Goal: Check status: Check status

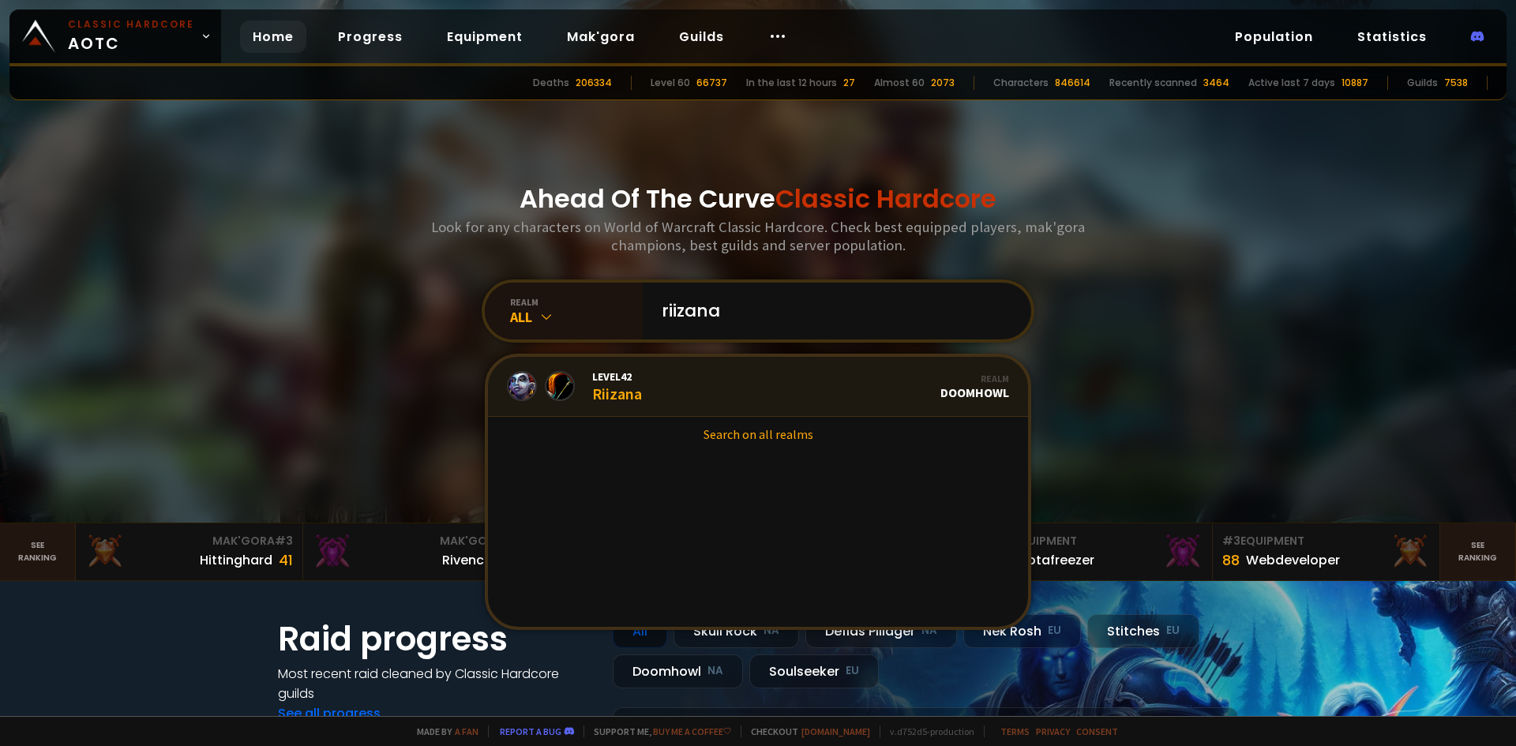
type input "riizana"
click at [691, 371] on link "Level 42 Riizana Realm Doomhowl" at bounding box center [758, 387] width 540 height 60
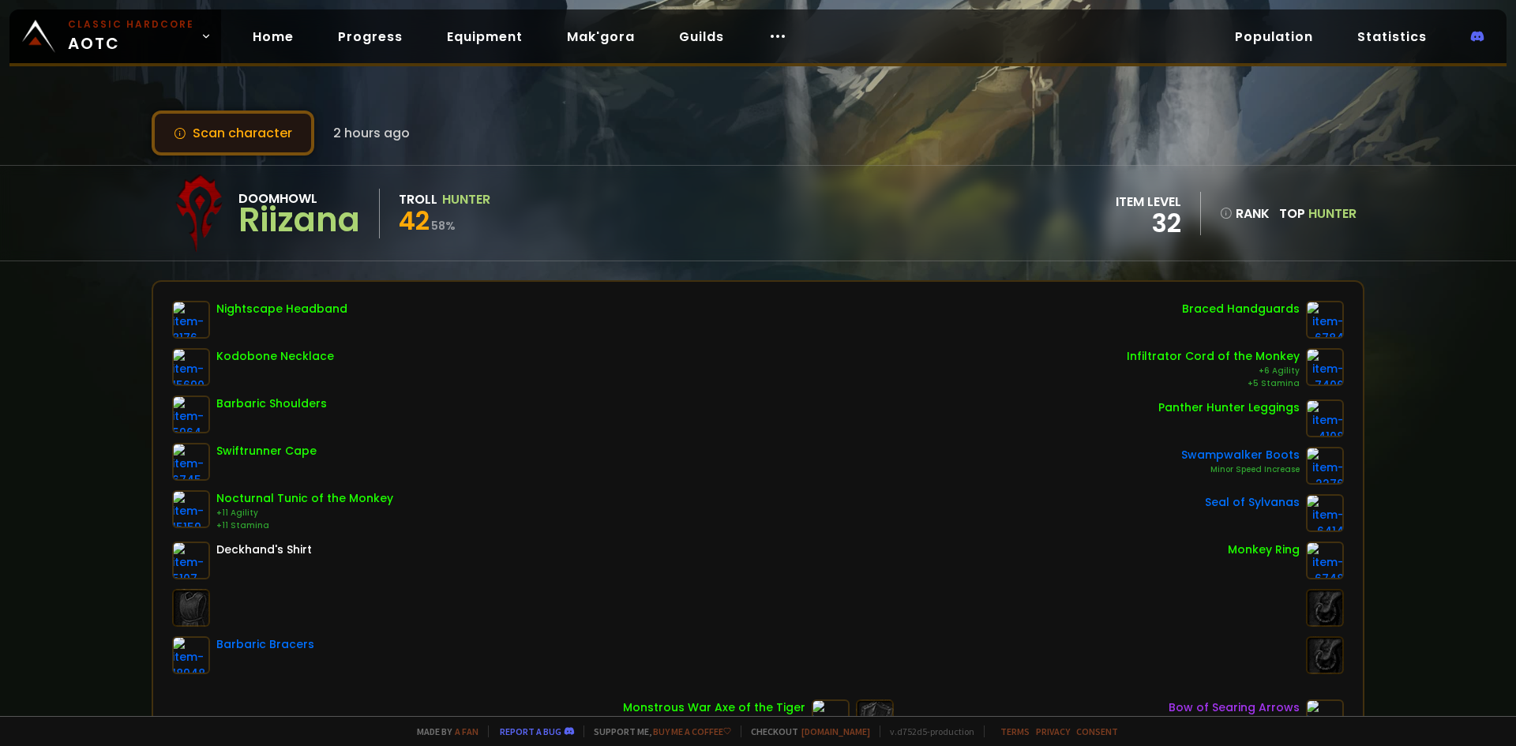
click at [293, 145] on button "Scan character" at bounding box center [233, 133] width 163 height 45
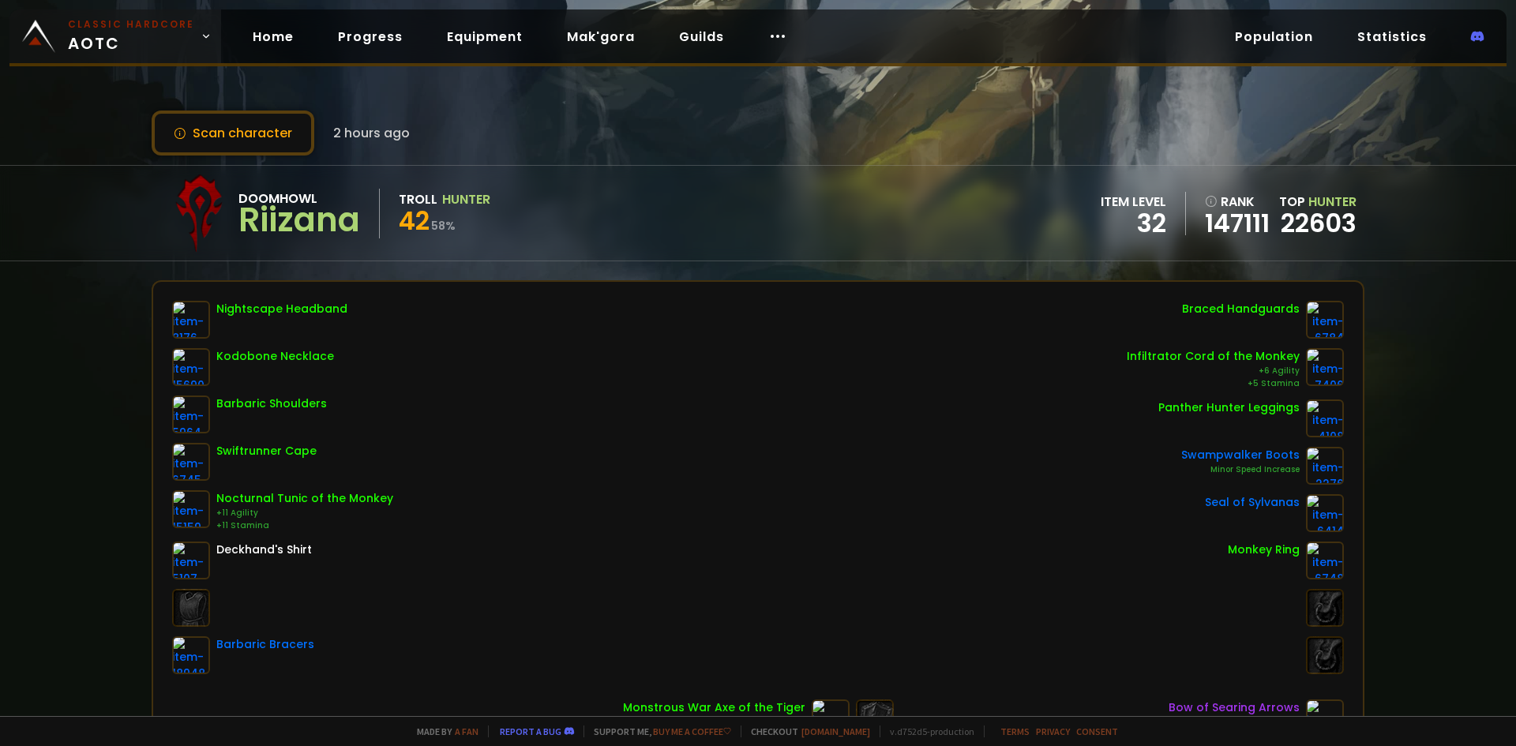
click at [134, 30] on small "Classic Hardcore" at bounding box center [131, 24] width 126 height 14
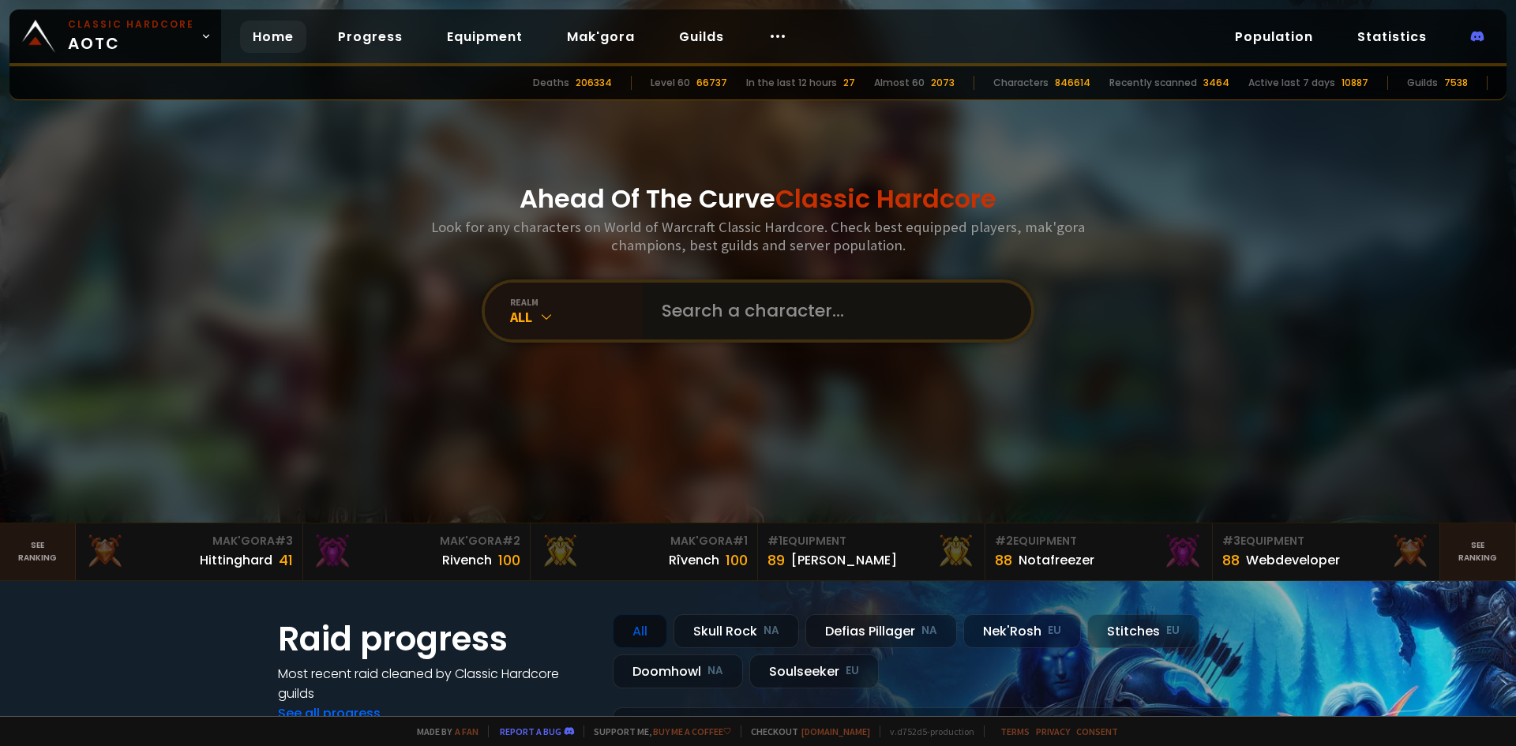
click at [729, 306] on input "text" at bounding box center [832, 311] width 360 height 57
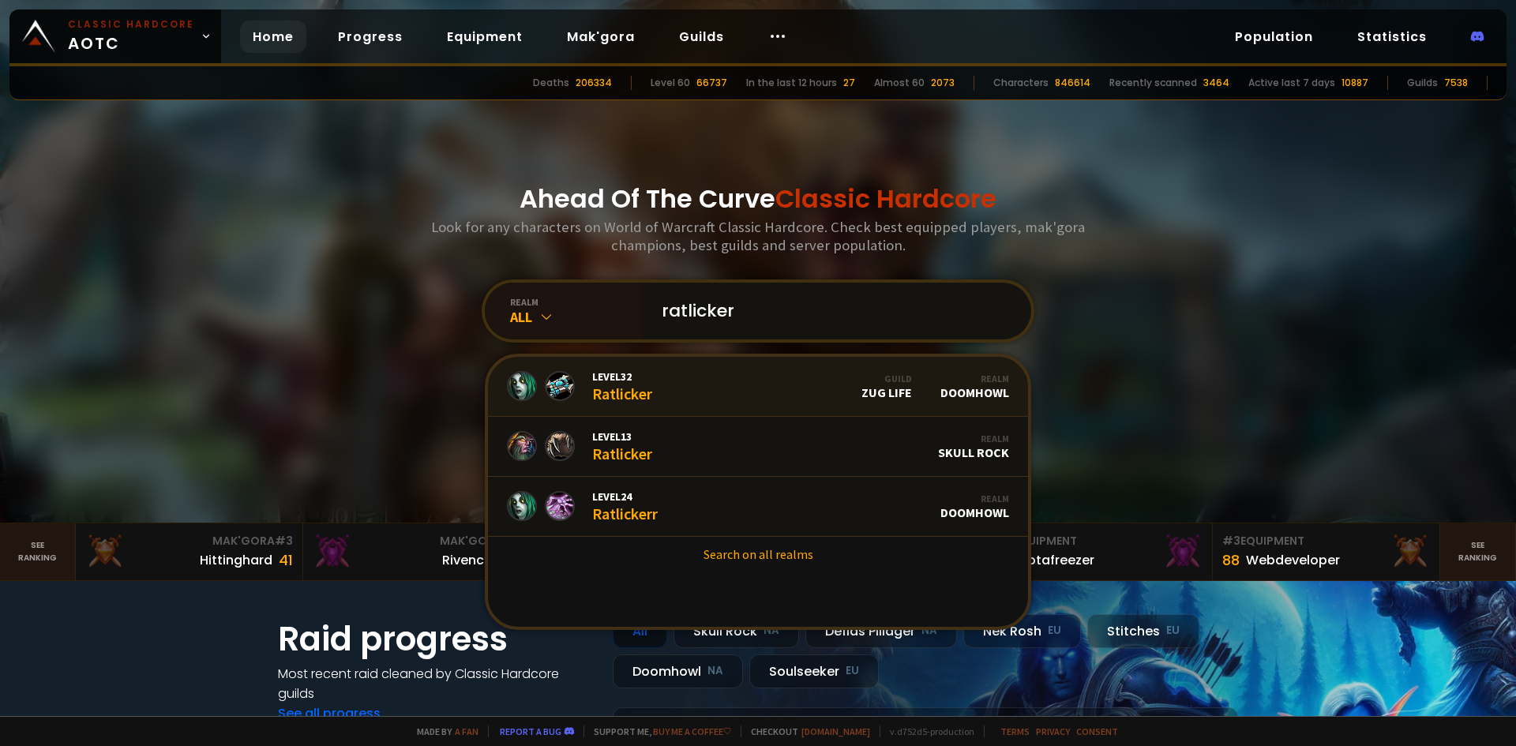
type input "ratlicker"
click at [676, 391] on link "Level 32 Ratlicker Guild Zug Life Realm Doomhowl" at bounding box center [758, 387] width 540 height 60
